Goal: Information Seeking & Learning: Learn about a topic

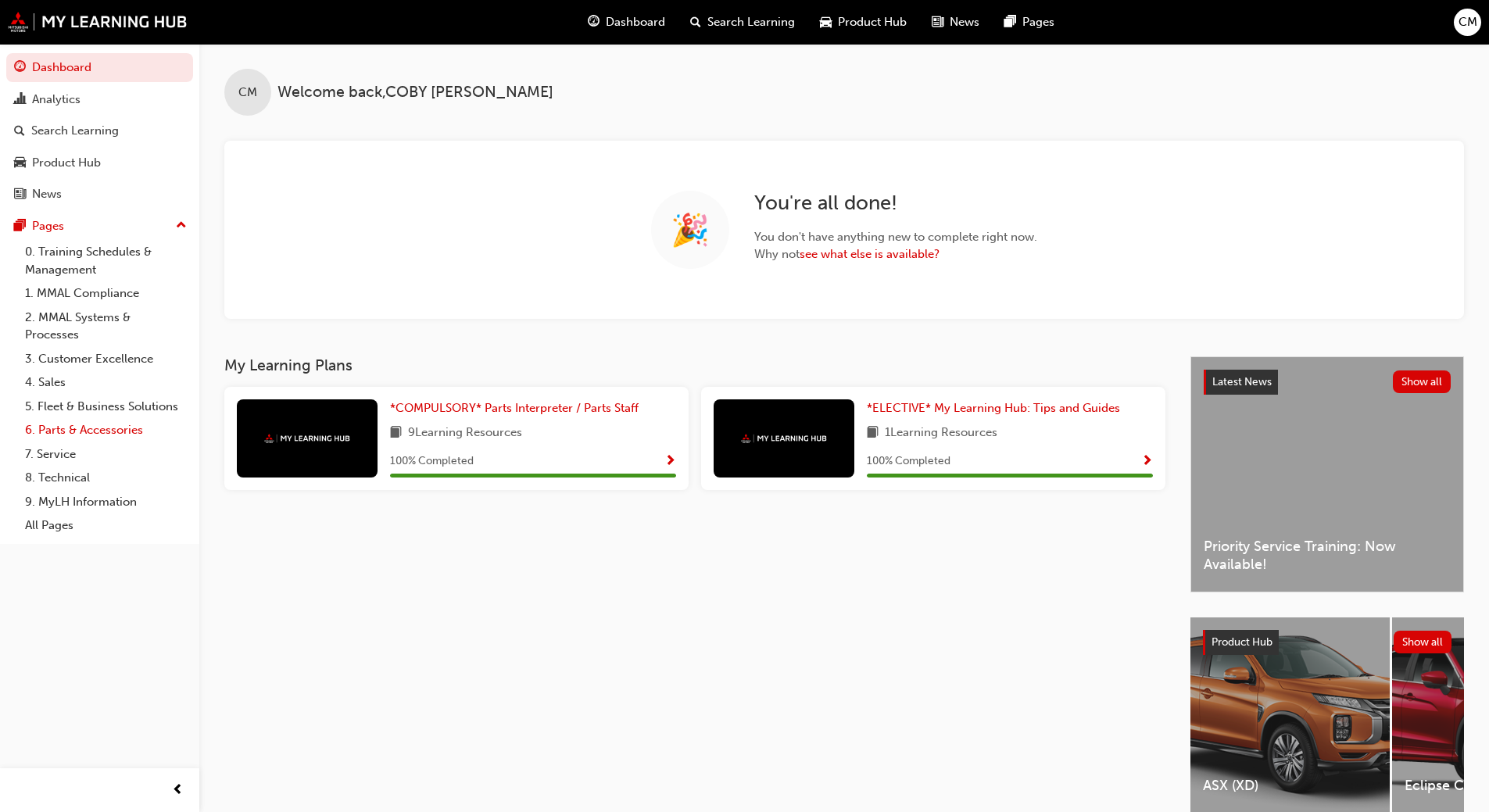
click at [131, 436] on link "6. Parts & Accessories" at bounding box center [106, 430] width 174 height 24
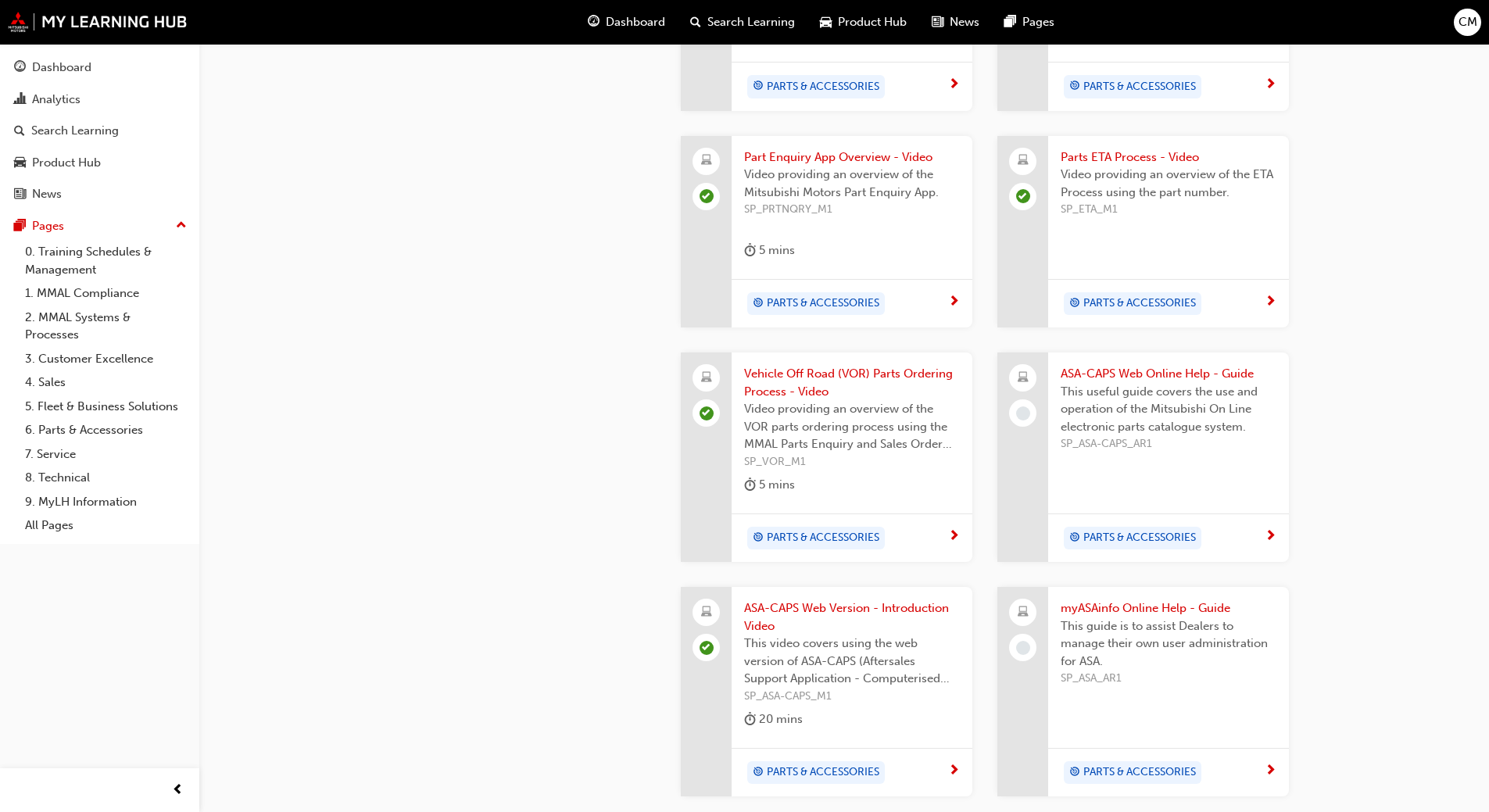
scroll to position [1094, 0]
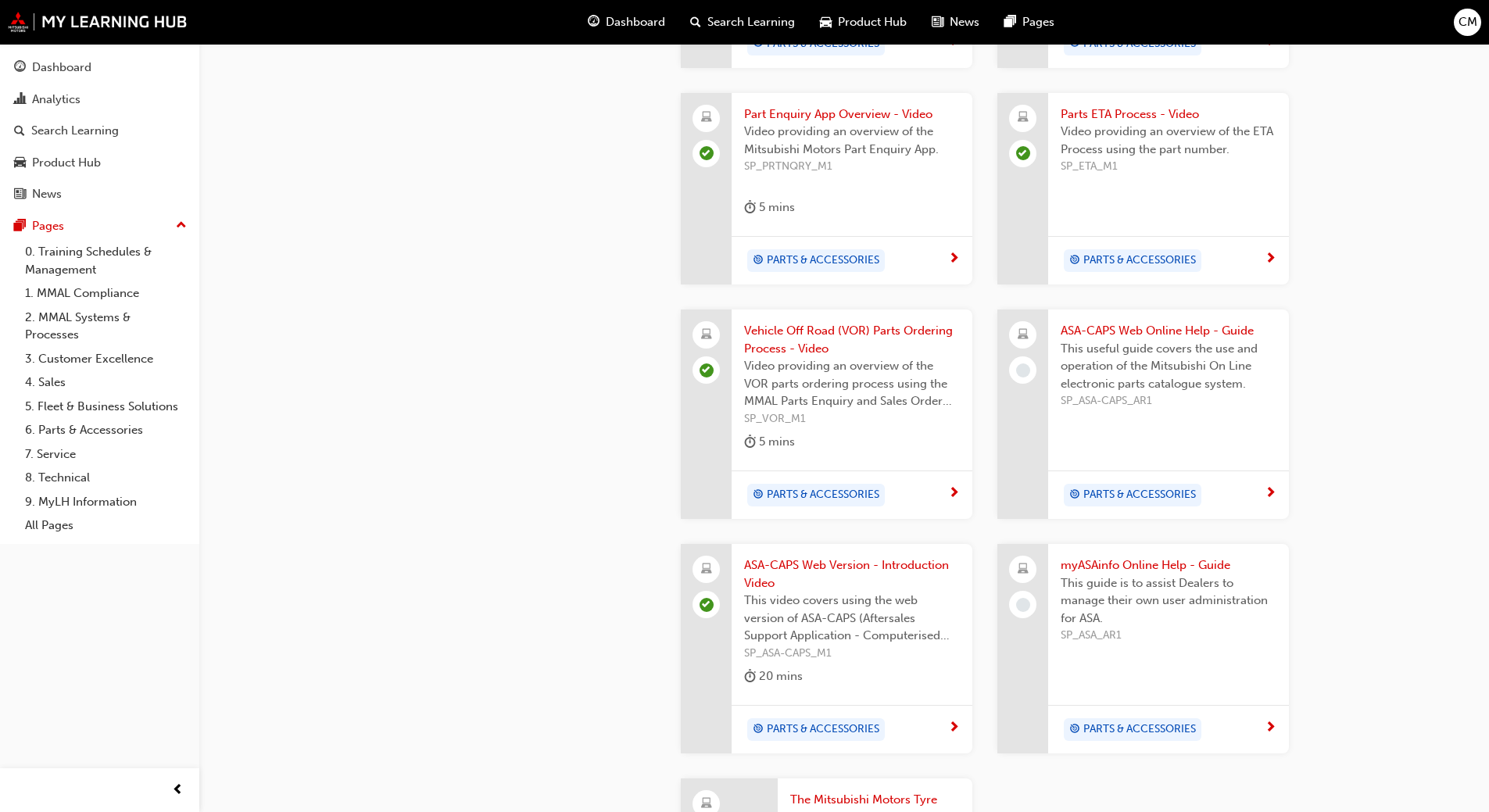
click at [1188, 355] on span "This useful guide covers the use and operation of the Mitsubishi On Line electr…" at bounding box center [1169, 367] width 215 height 53
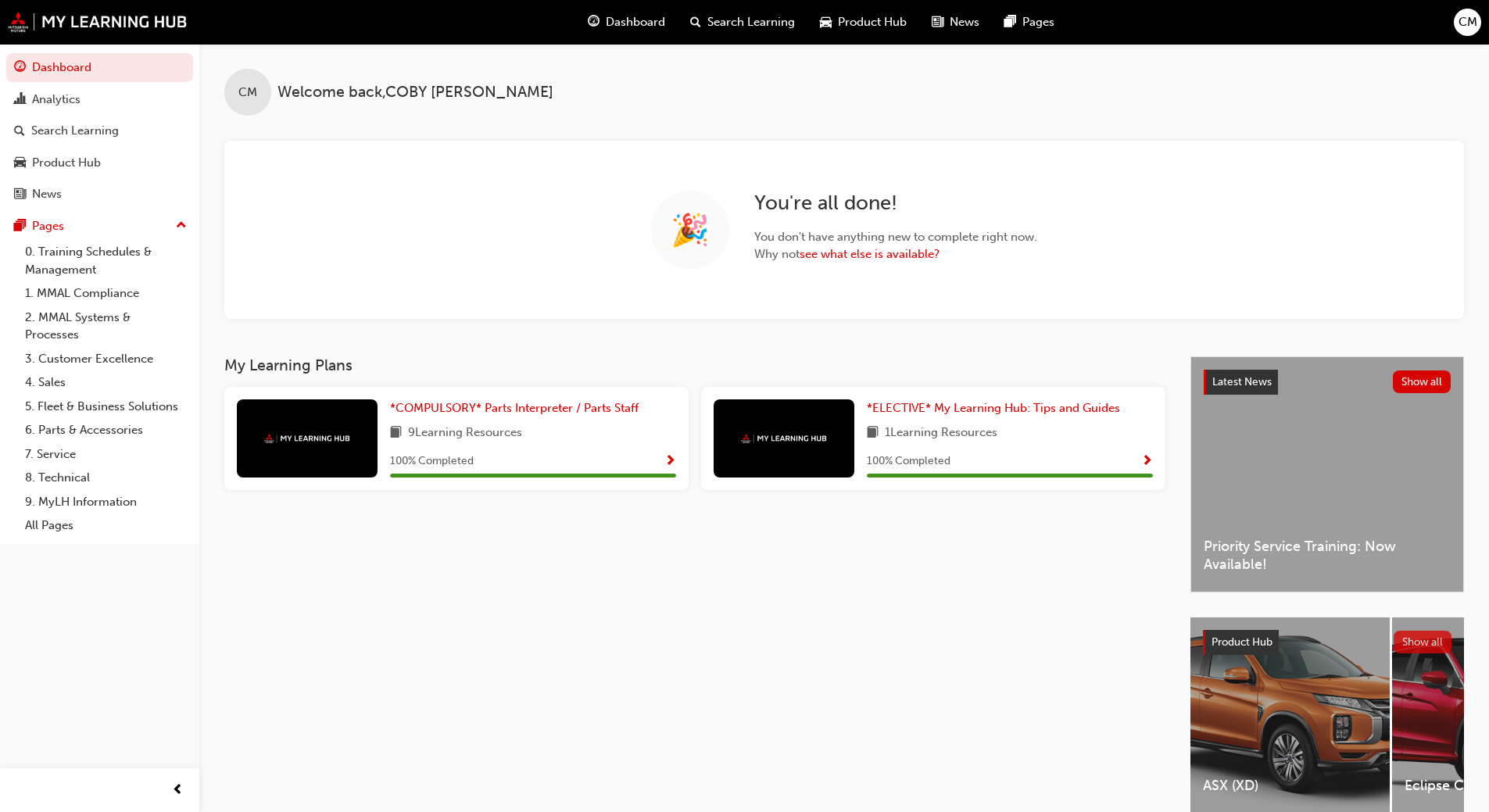
click at [1411, 645] on button "Show all" at bounding box center [1423, 642] width 59 height 23
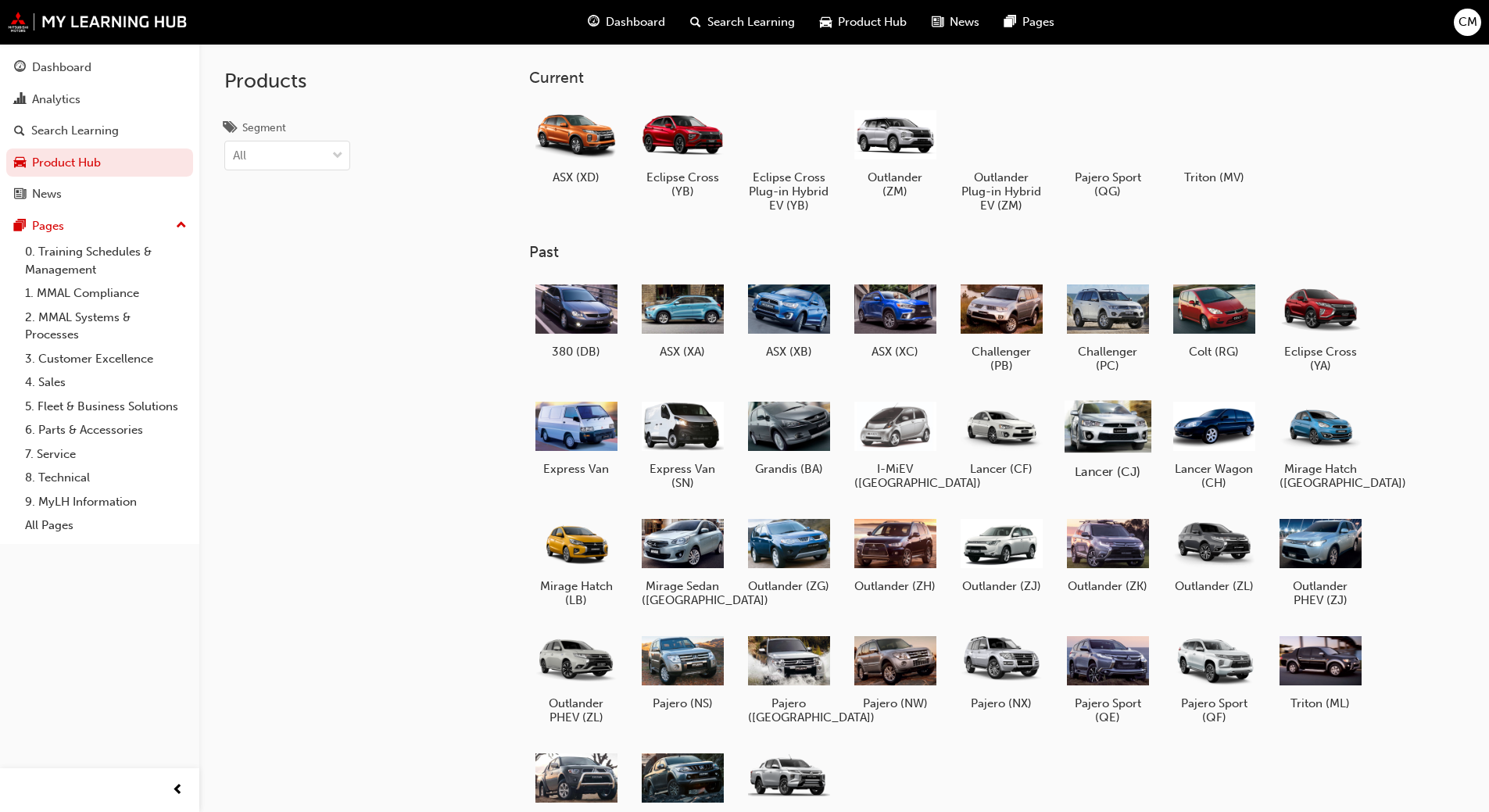
click at [1089, 428] on div at bounding box center [1107, 425] width 87 height 62
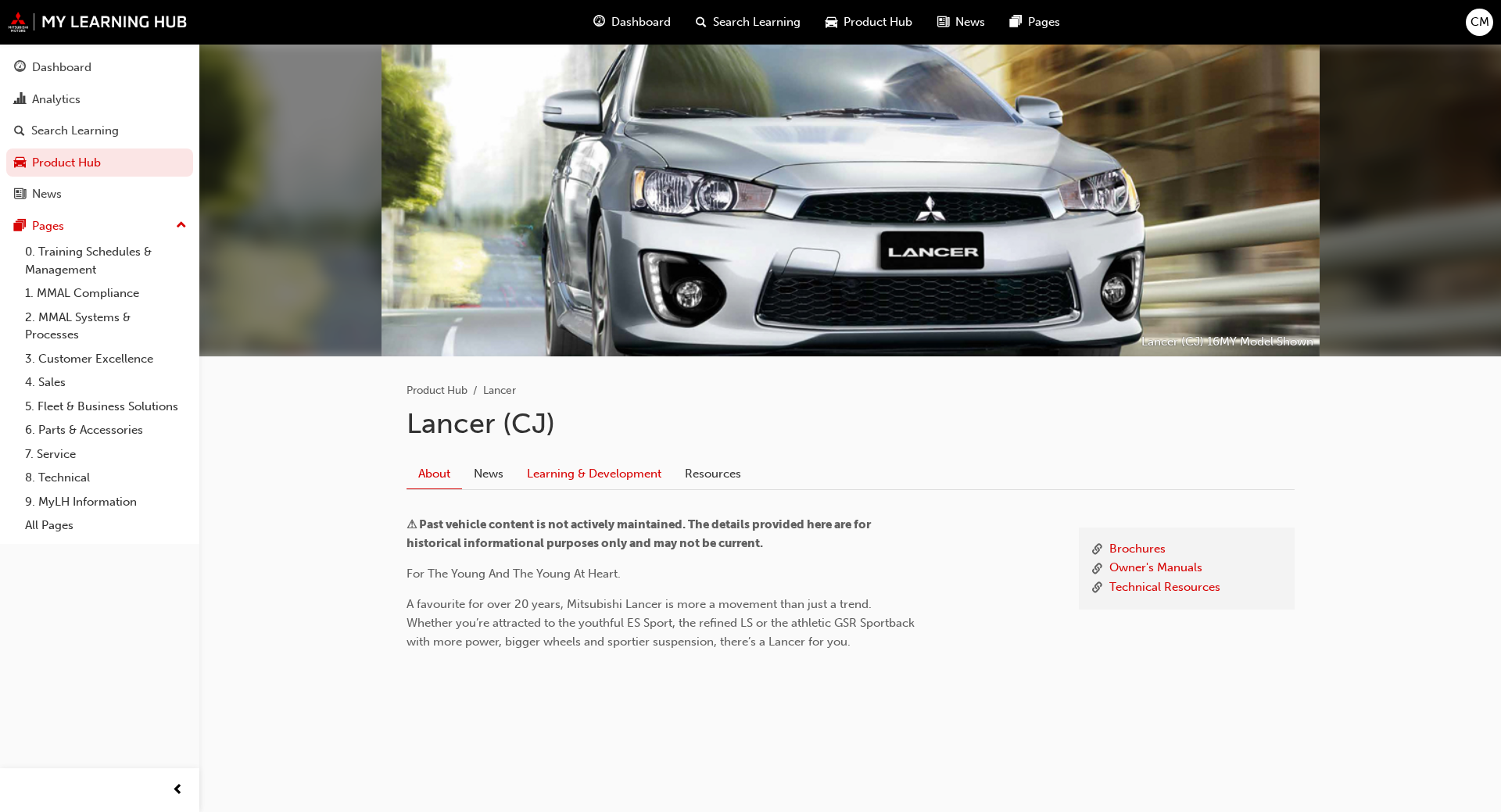
click at [599, 470] on link "Learning & Development" at bounding box center [594, 473] width 158 height 30
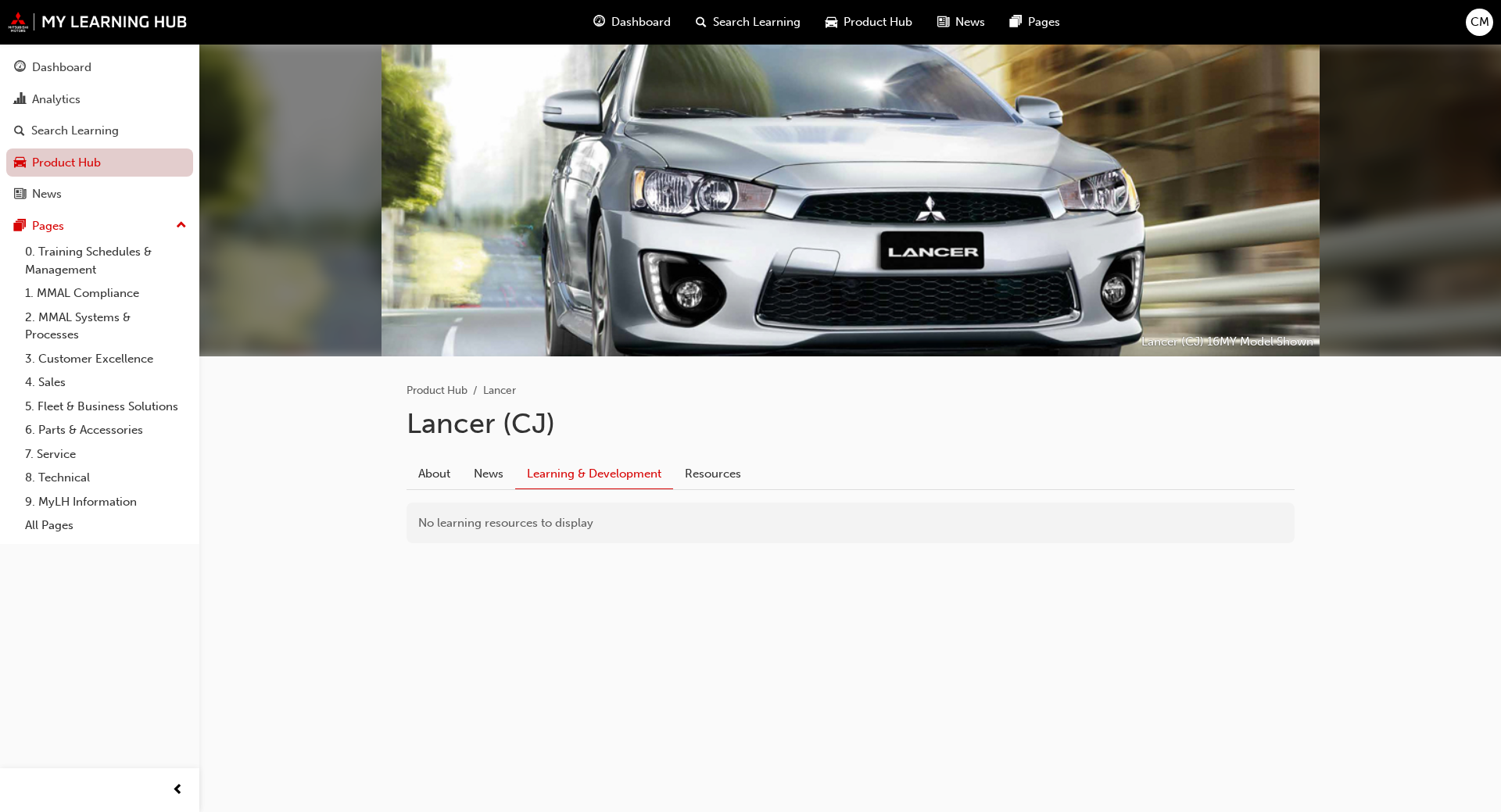
click at [62, 163] on link "Product Hub" at bounding box center [100, 163] width 187 height 29
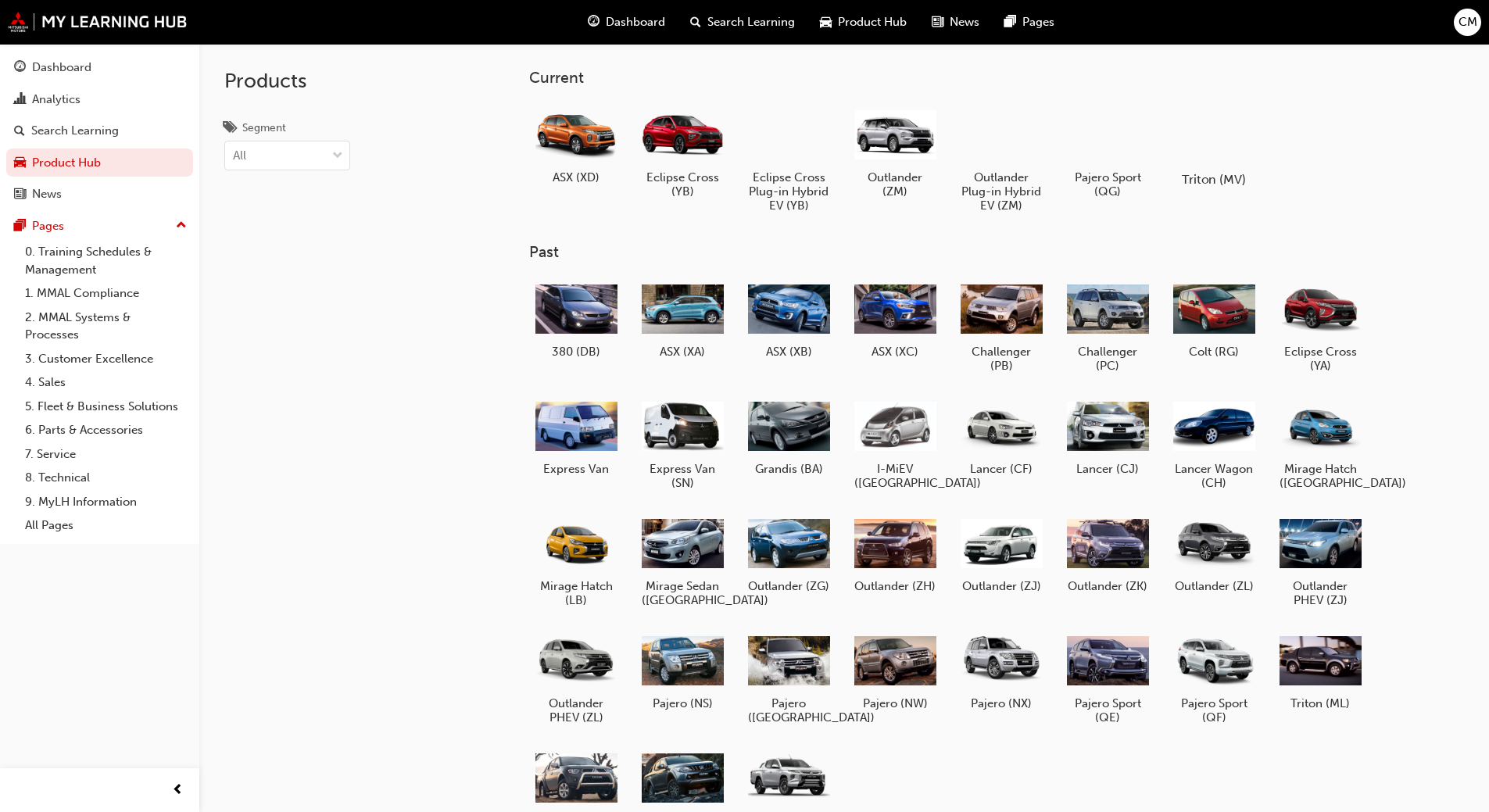
click at [1217, 136] on div at bounding box center [1214, 134] width 87 height 63
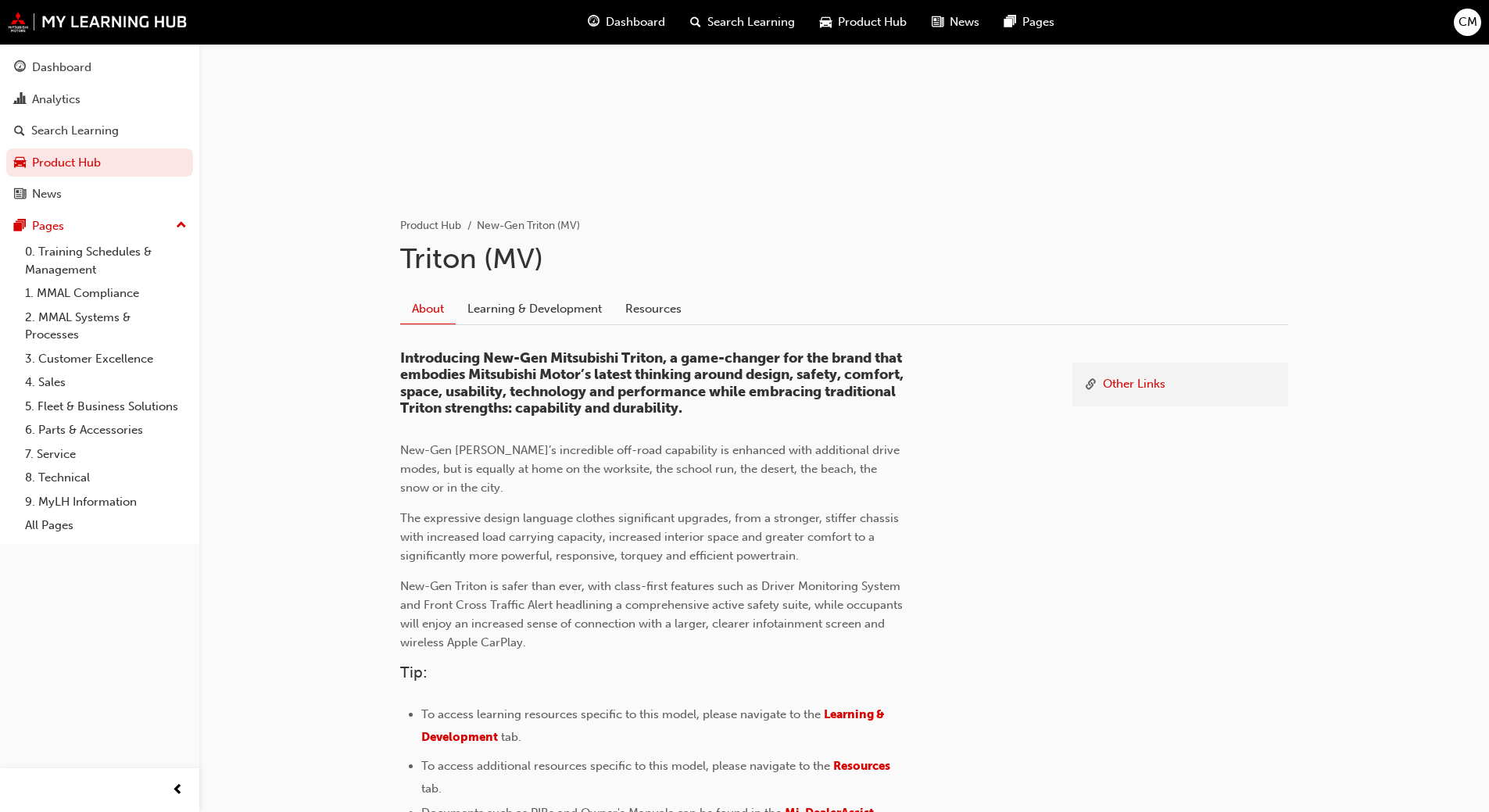
scroll to position [234, 0]
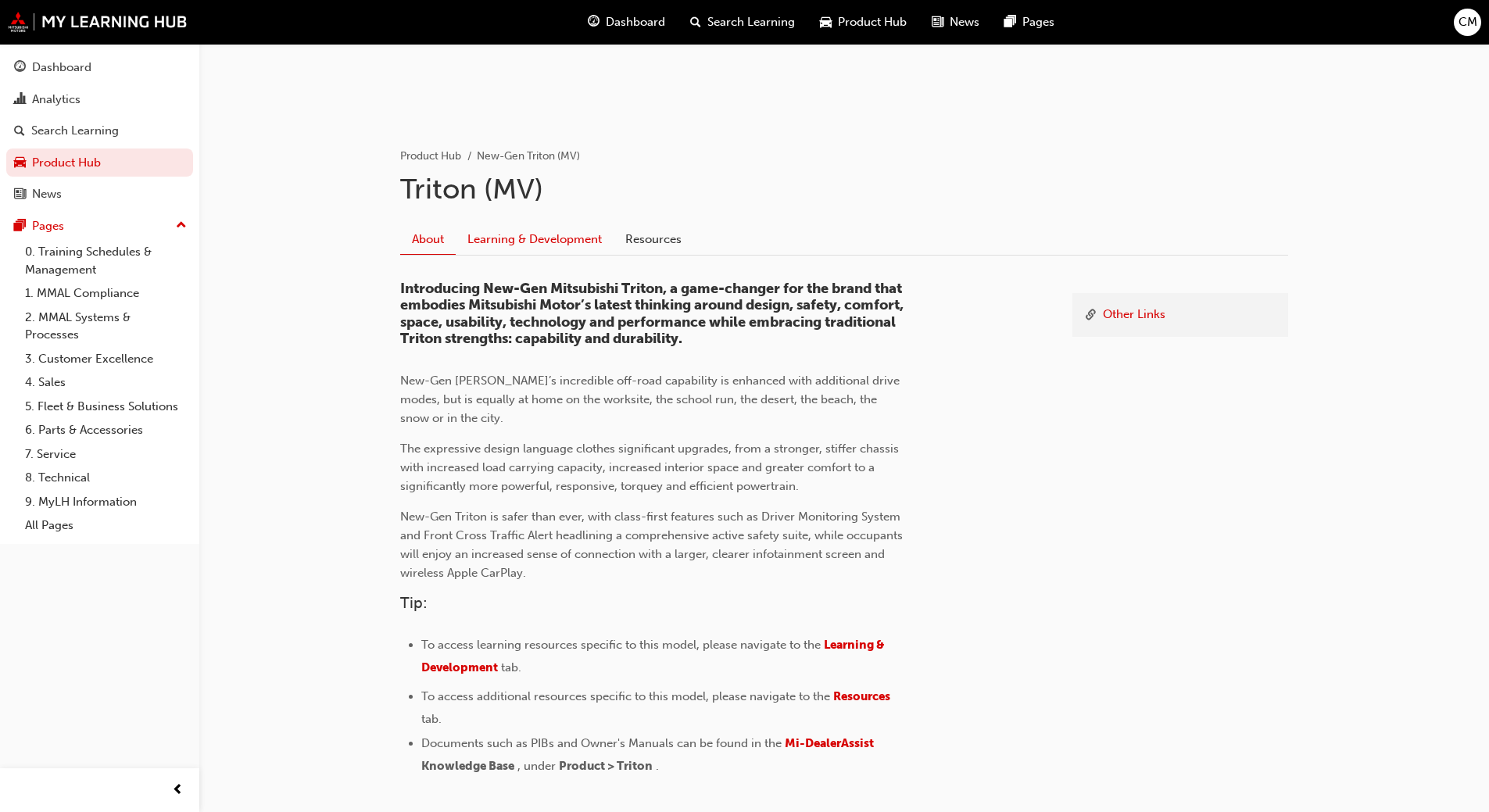
click at [526, 224] on link "Learning & Development" at bounding box center [535, 238] width 158 height 30
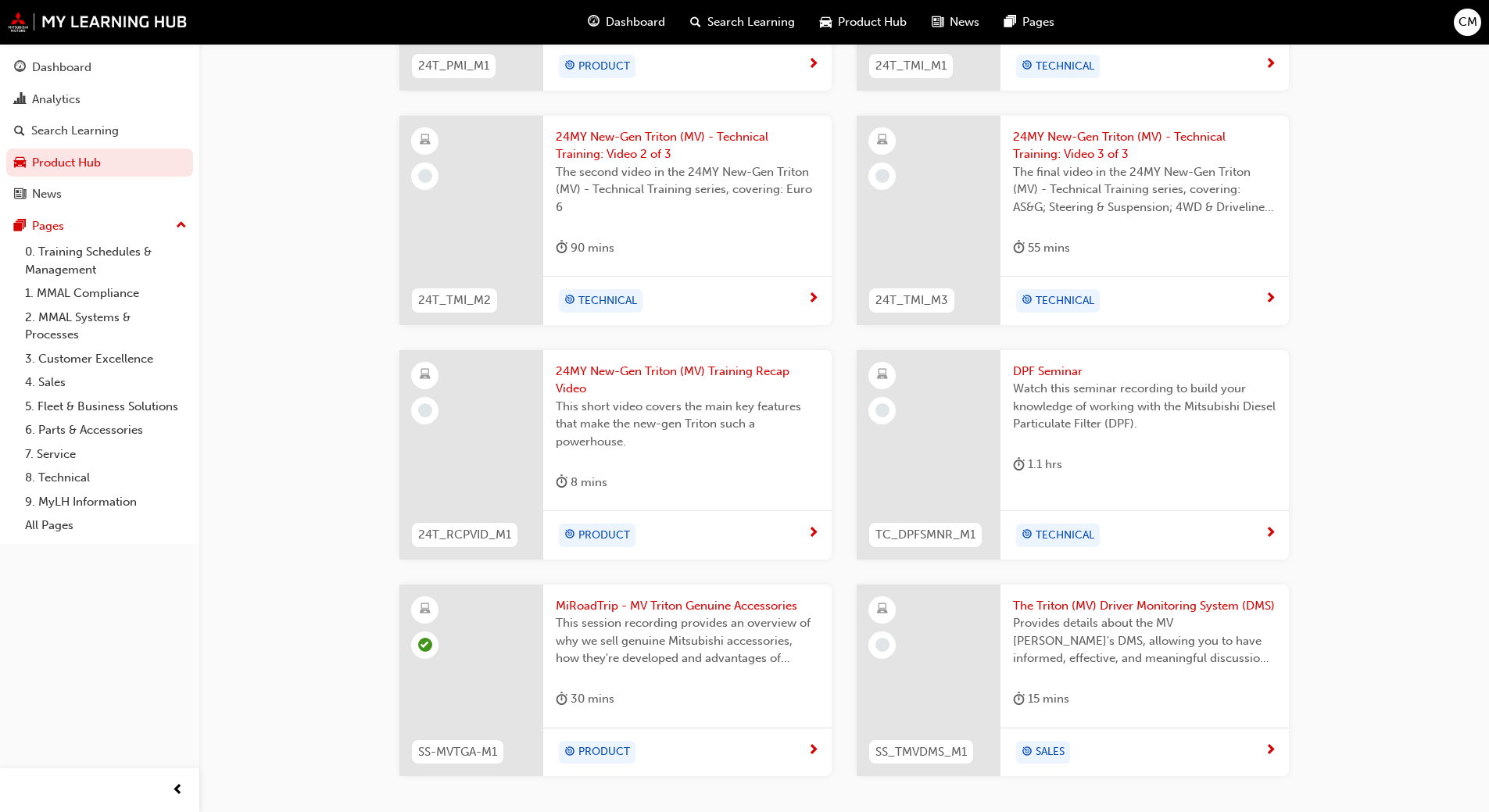
scroll to position [1168, 0]
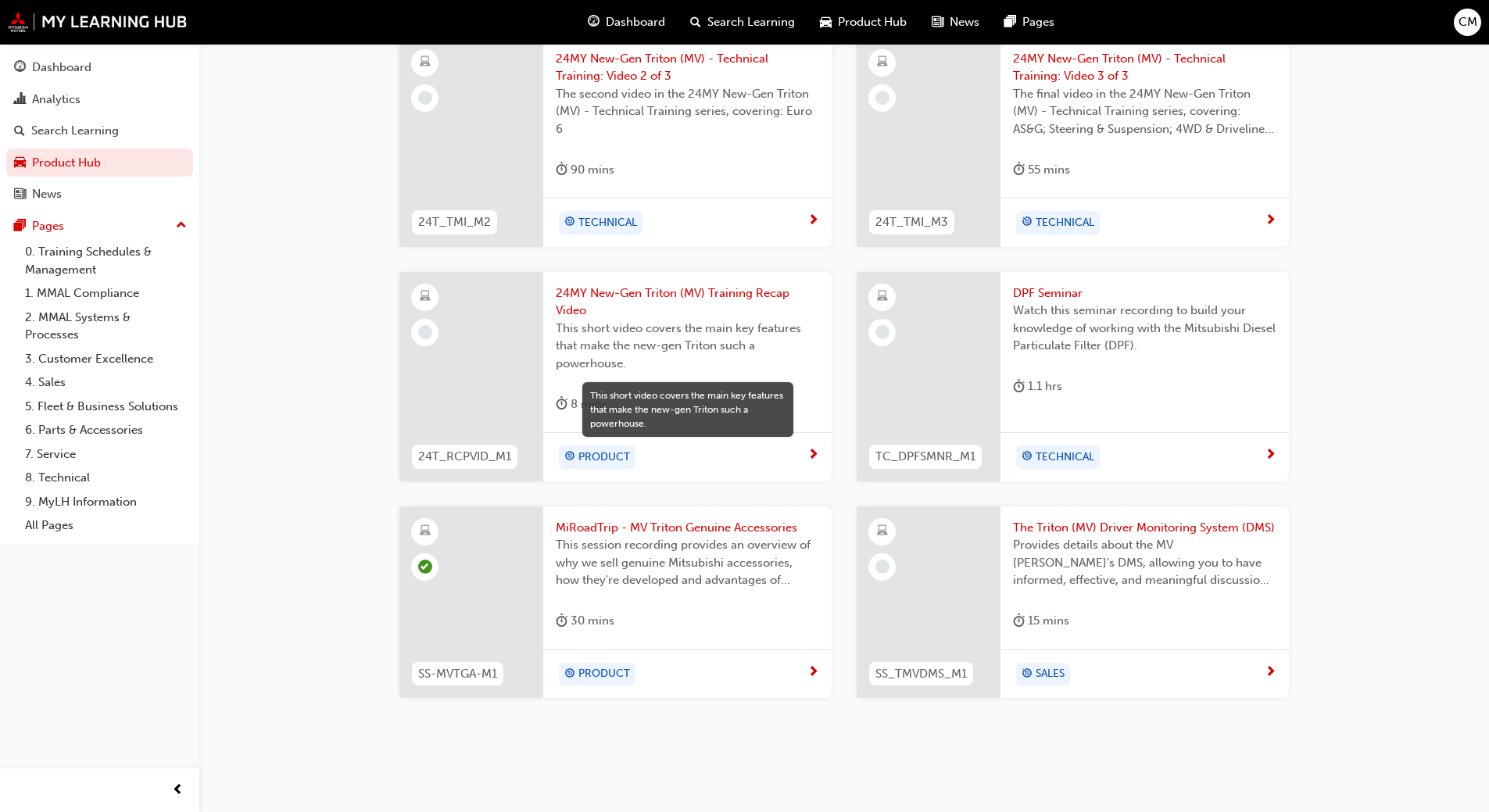
click at [677, 328] on span "This short video covers the main key features that make the new-gen Triton such…" at bounding box center [687, 346] width 263 height 53
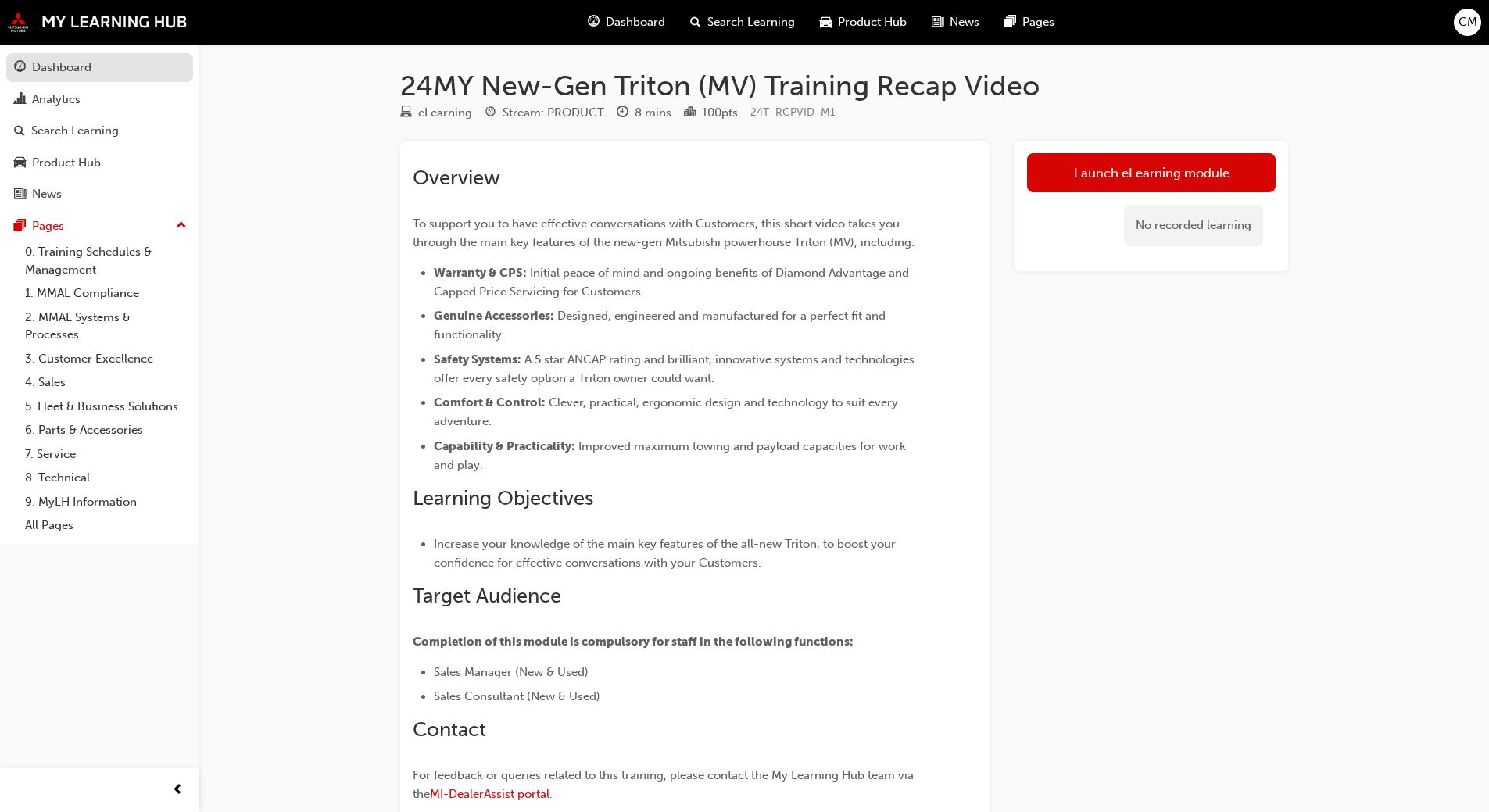
click at [41, 62] on div "Dashboard" at bounding box center [62, 68] width 59 height 18
